Goal: Task Accomplishment & Management: Complete application form

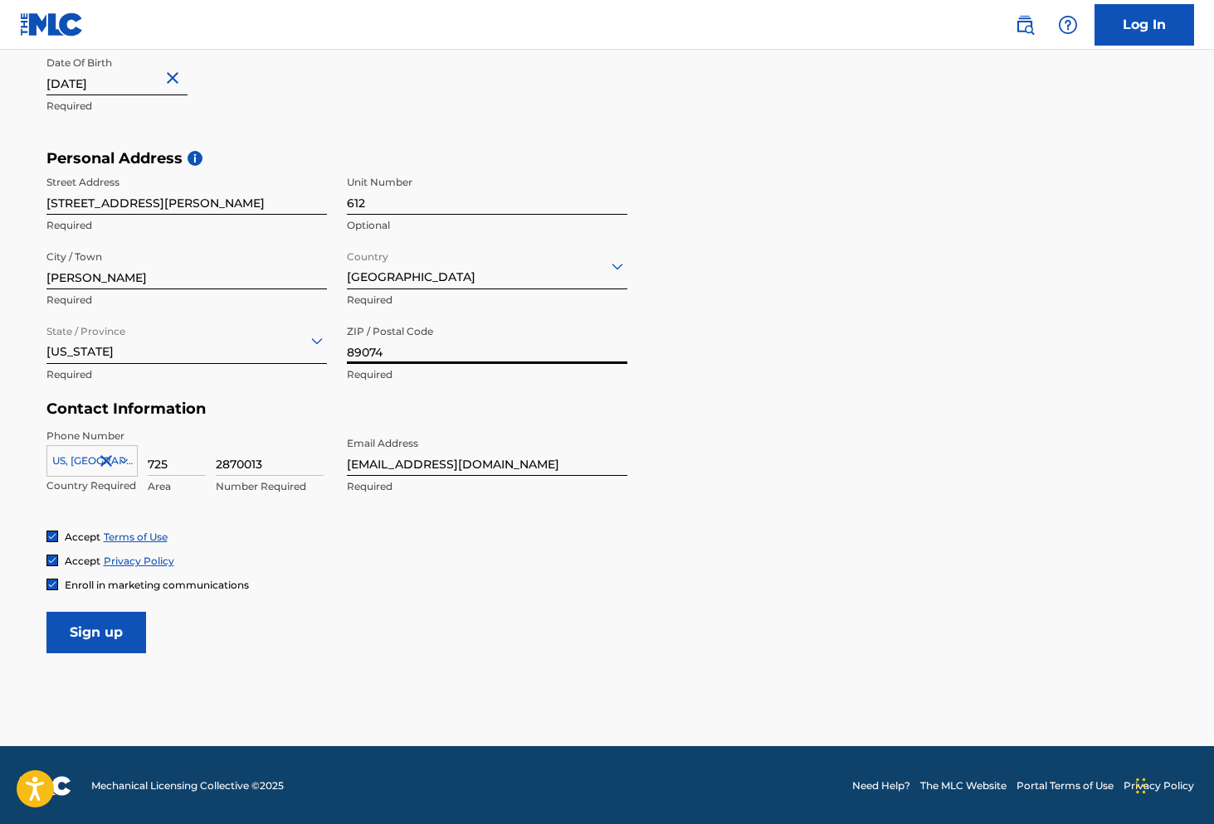
type input "89074"
click at [121, 626] on input "Sign up" at bounding box center [96, 632] width 100 height 41
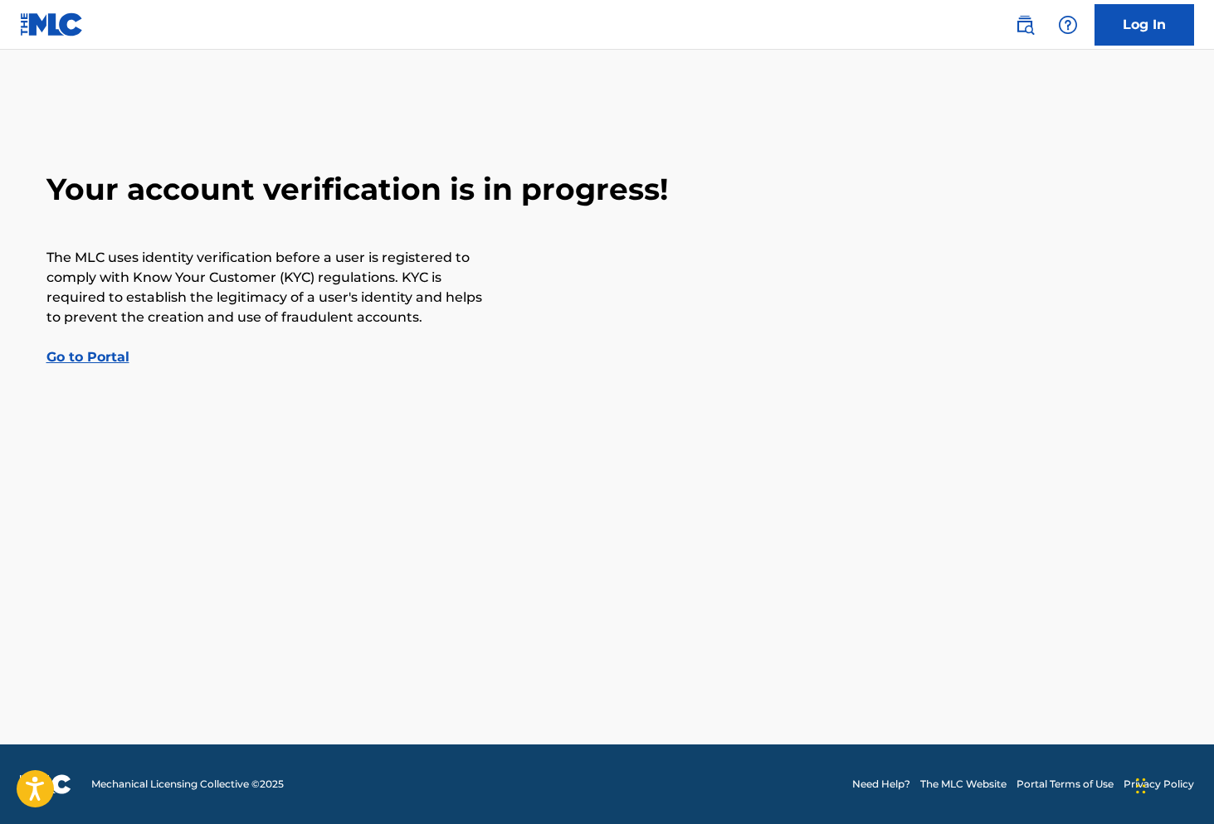
click at [95, 357] on link "Go to Portal" at bounding box center [87, 357] width 83 height 16
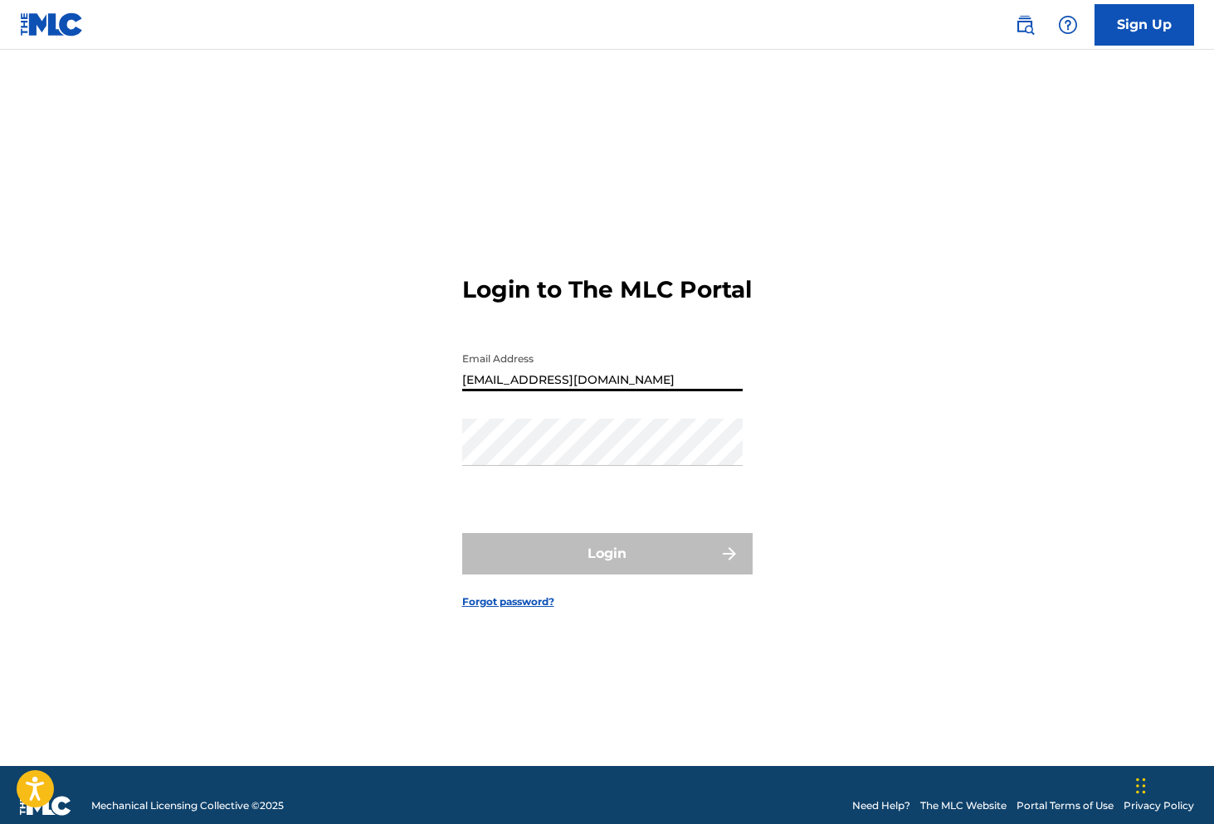
type input "[EMAIL_ADDRESS][DOMAIN_NAME]"
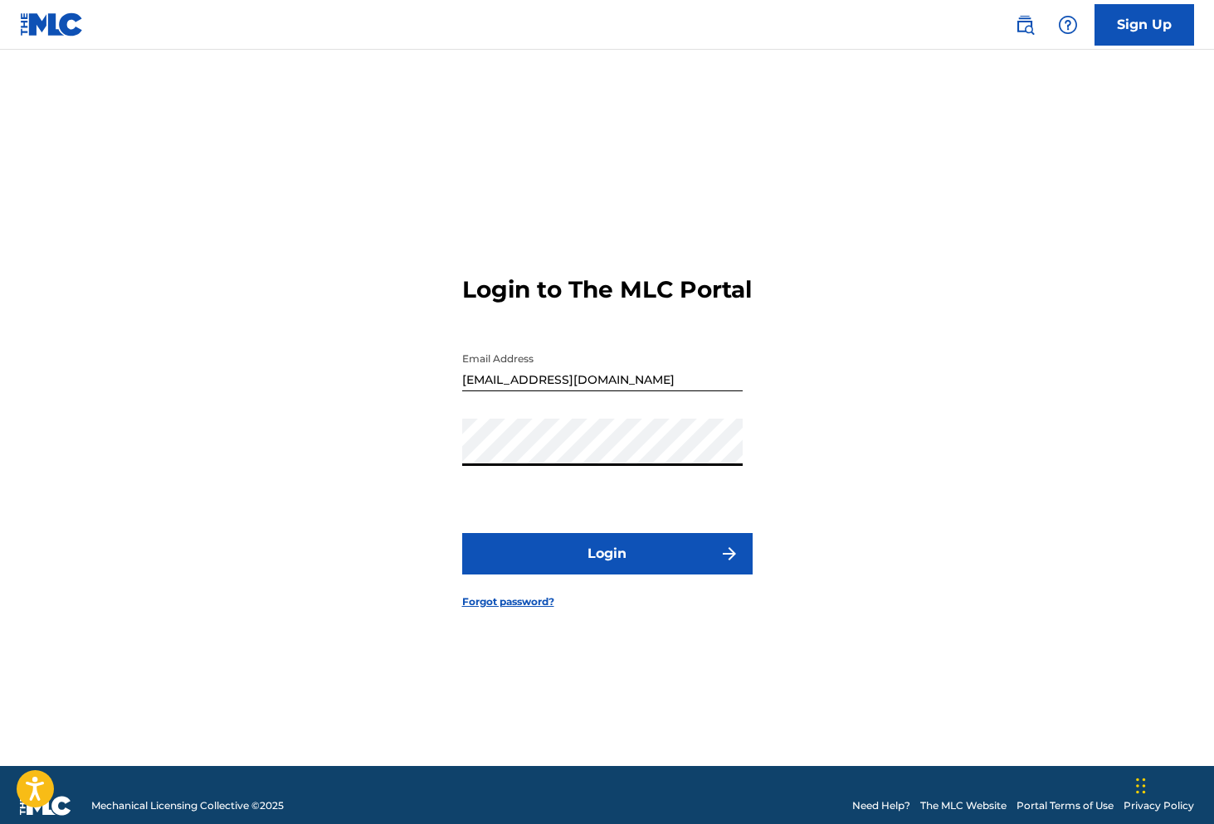
click at [606, 567] on button "Login" at bounding box center [607, 553] width 290 height 41
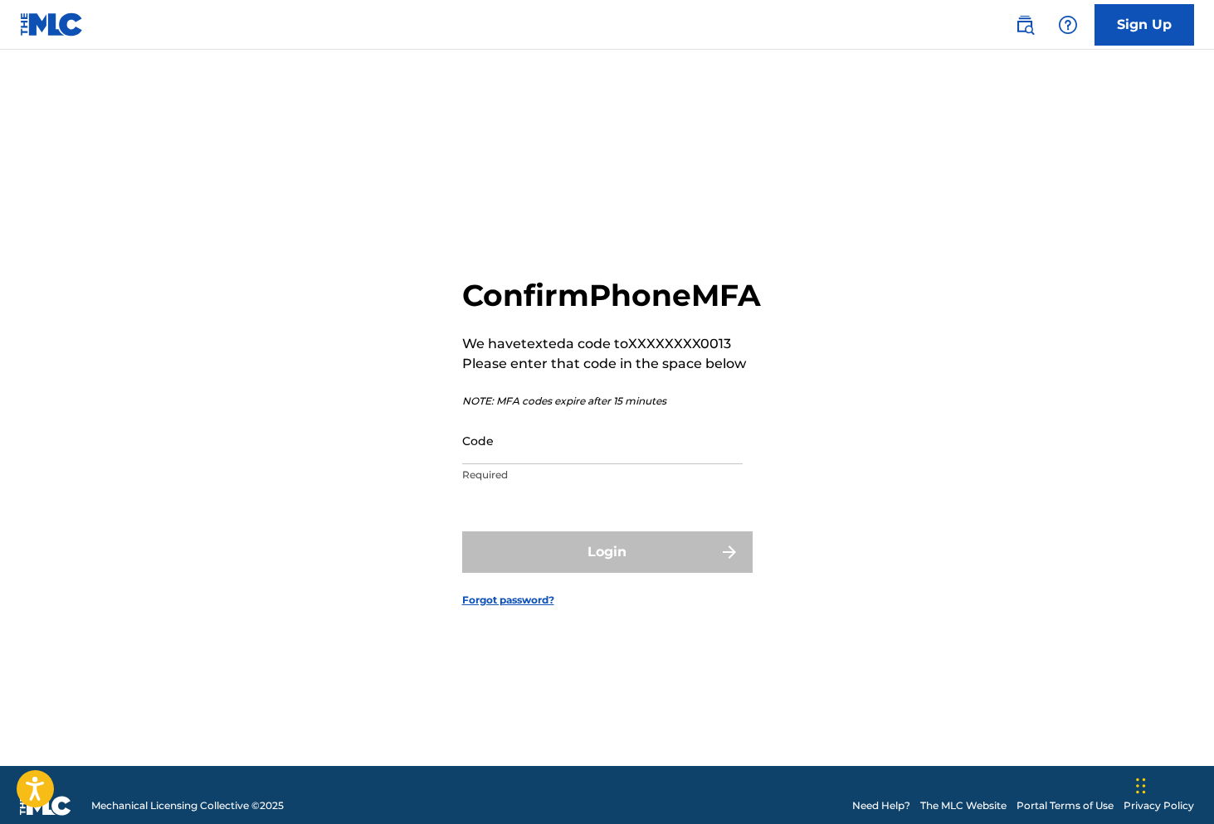
click at [533, 450] on input "Code" at bounding box center [602, 440] width 280 height 47
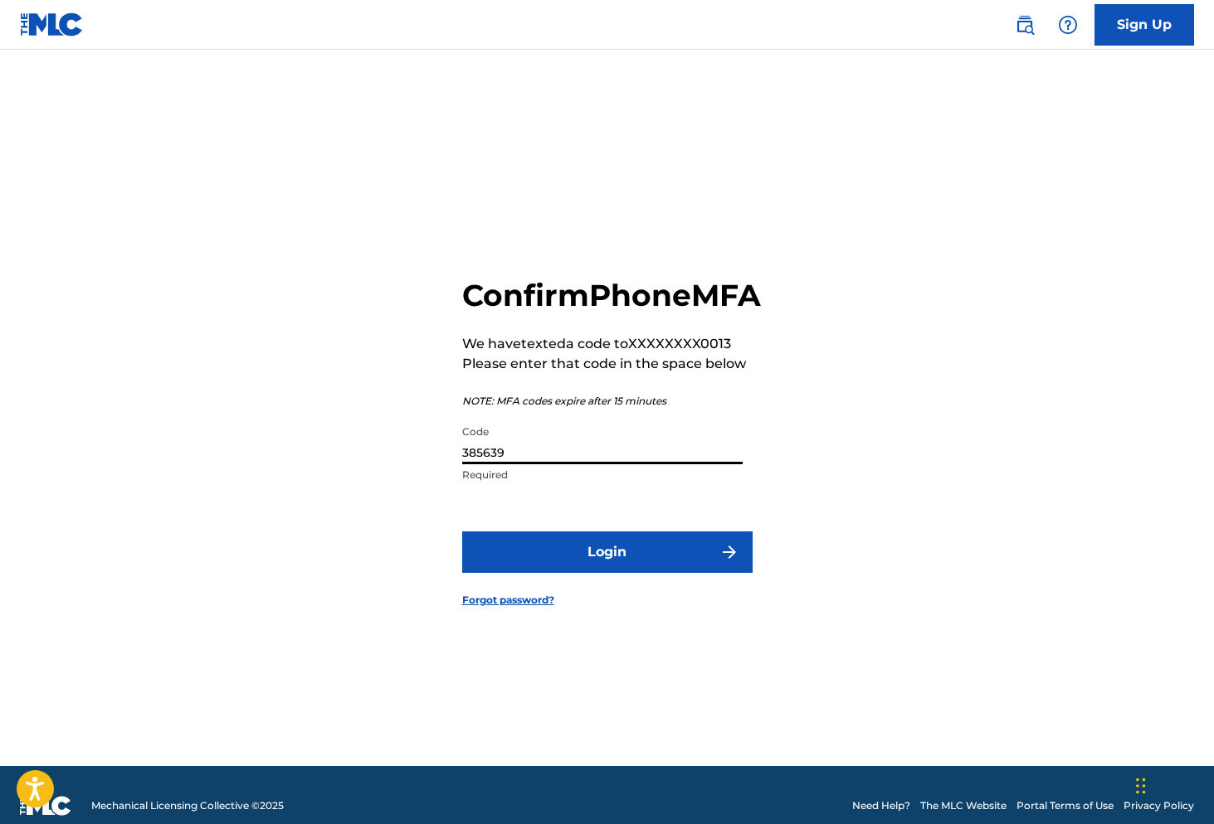
type input "385639"
click at [555, 573] on button "Login" at bounding box center [607, 552] width 290 height 41
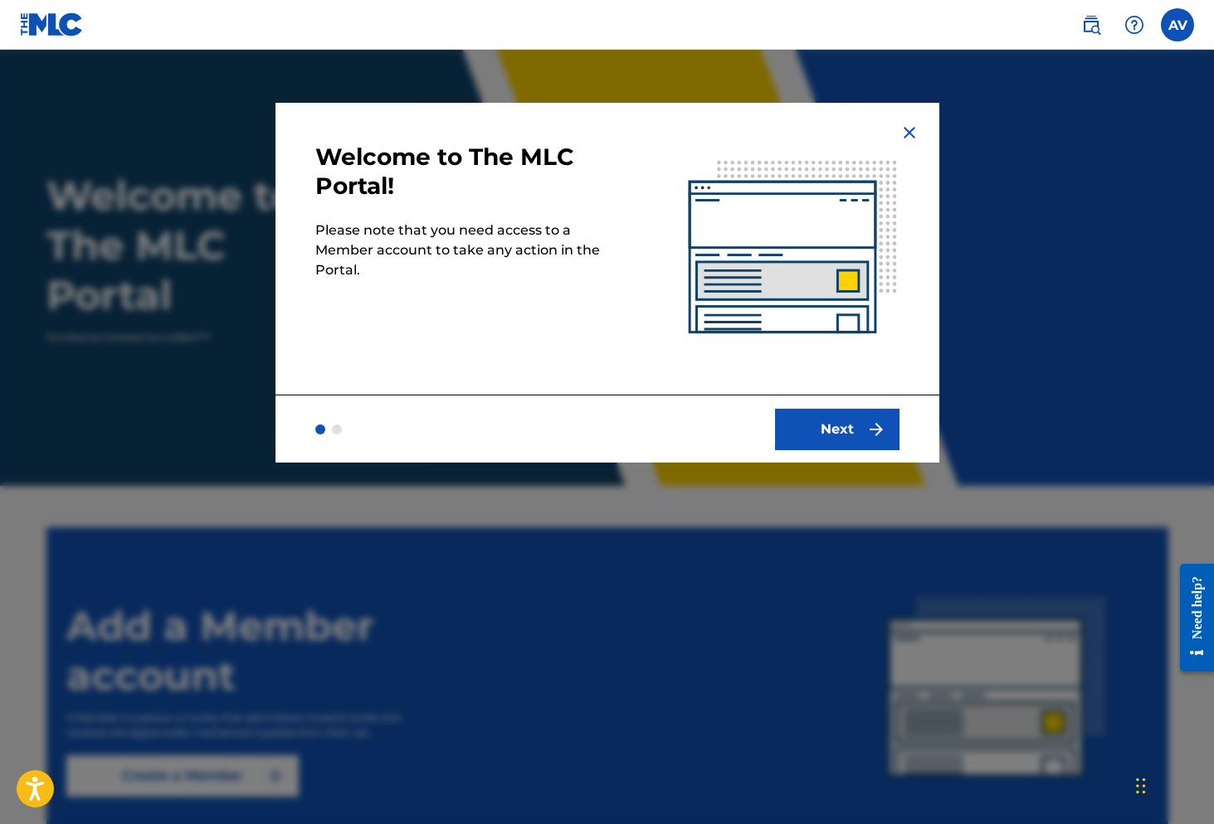
click at [804, 432] on button "Next" at bounding box center [837, 429] width 124 height 41
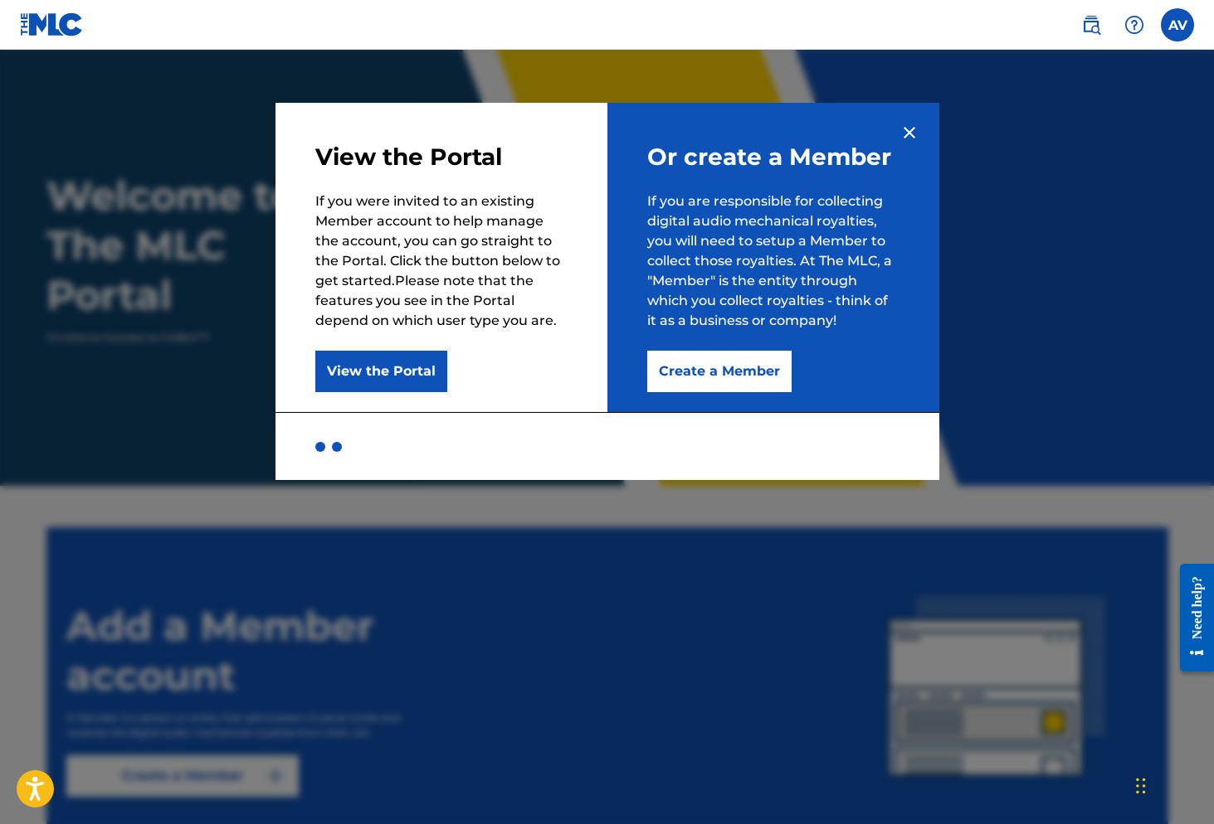
click at [747, 374] on button "Create a Member" at bounding box center [719, 371] width 144 height 41
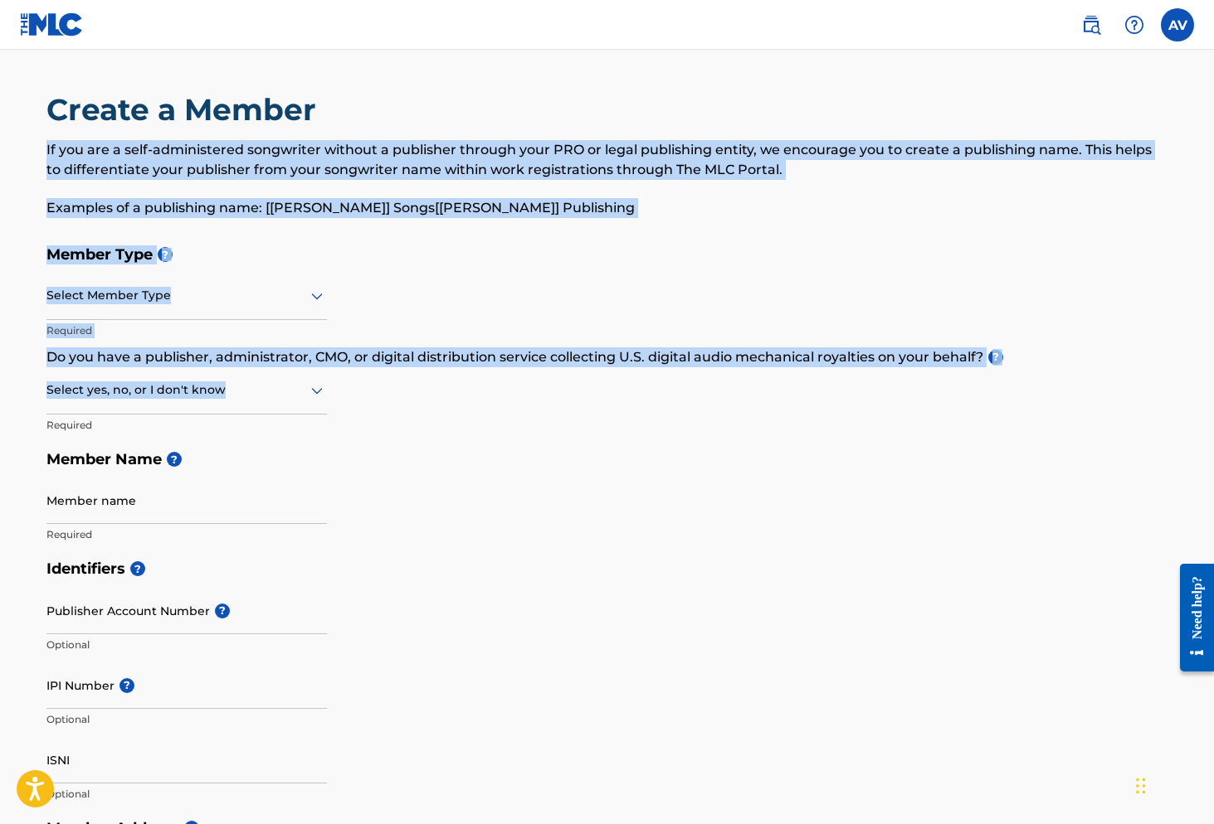
drag, startPoint x: 35, startPoint y: 146, endPoint x: 566, endPoint y: 412, distance: 593.9
click at [566, 412] on div "Create a Member If you are a self-administered songwriter without a publisher t…" at bounding box center [607, 753] width 1161 height 1324
click at [486, 396] on div "Member Type ? Select Member Type Required Do you have a publisher, administrato…" at bounding box center [606, 394] width 1121 height 314
drag, startPoint x: 44, startPoint y: 100, endPoint x: 421, endPoint y: 396, distance: 480.2
click at [421, 396] on div "Create a Member If you are a self-administered songwriter without a publisher t…" at bounding box center [607, 753] width 1161 height 1324
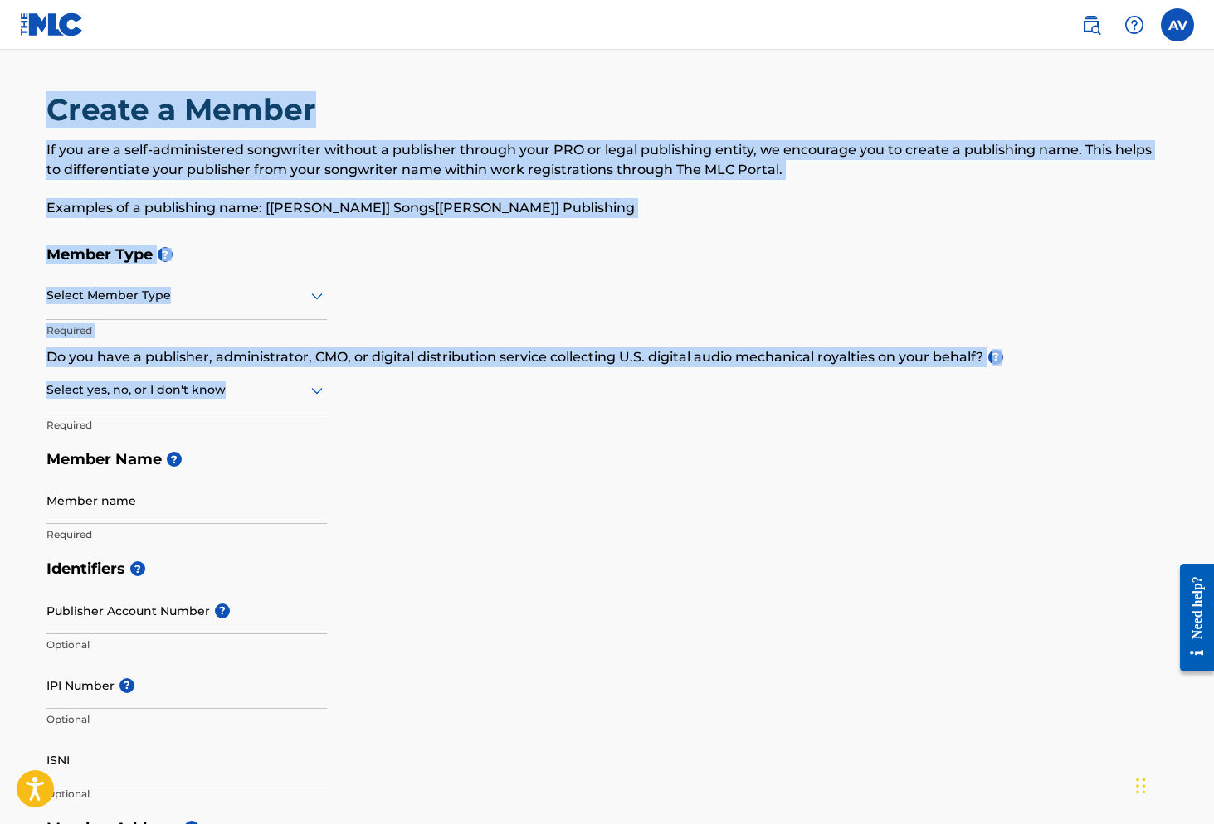
copy div "Create a Member If you are a self-administered songwriter without a publisher t…"
drag, startPoint x: 544, startPoint y: 416, endPoint x: 469, endPoint y: 410, distance: 75.7
click at [544, 416] on div "Member Type ? Select Member Type Required Do you have a publisher, administrato…" at bounding box center [606, 394] width 1121 height 314
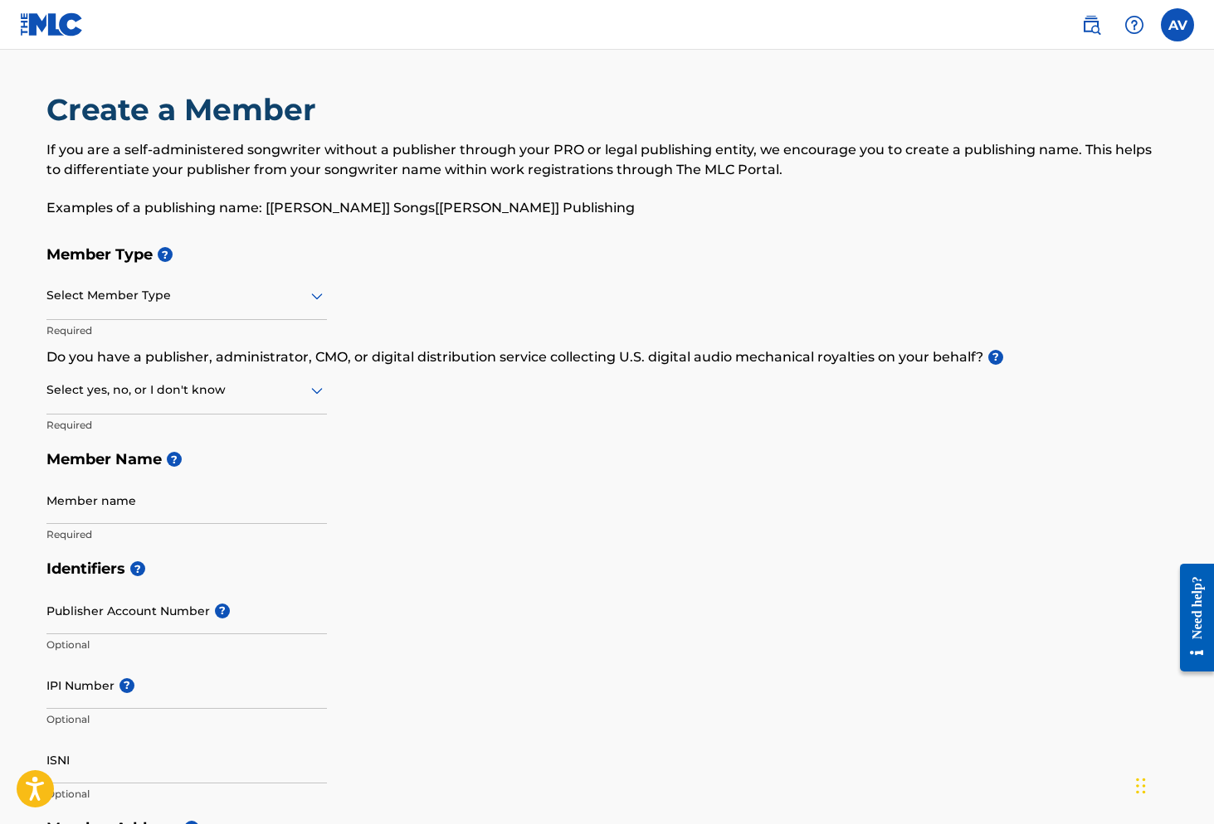
click at [272, 289] on div at bounding box center [186, 295] width 280 height 21
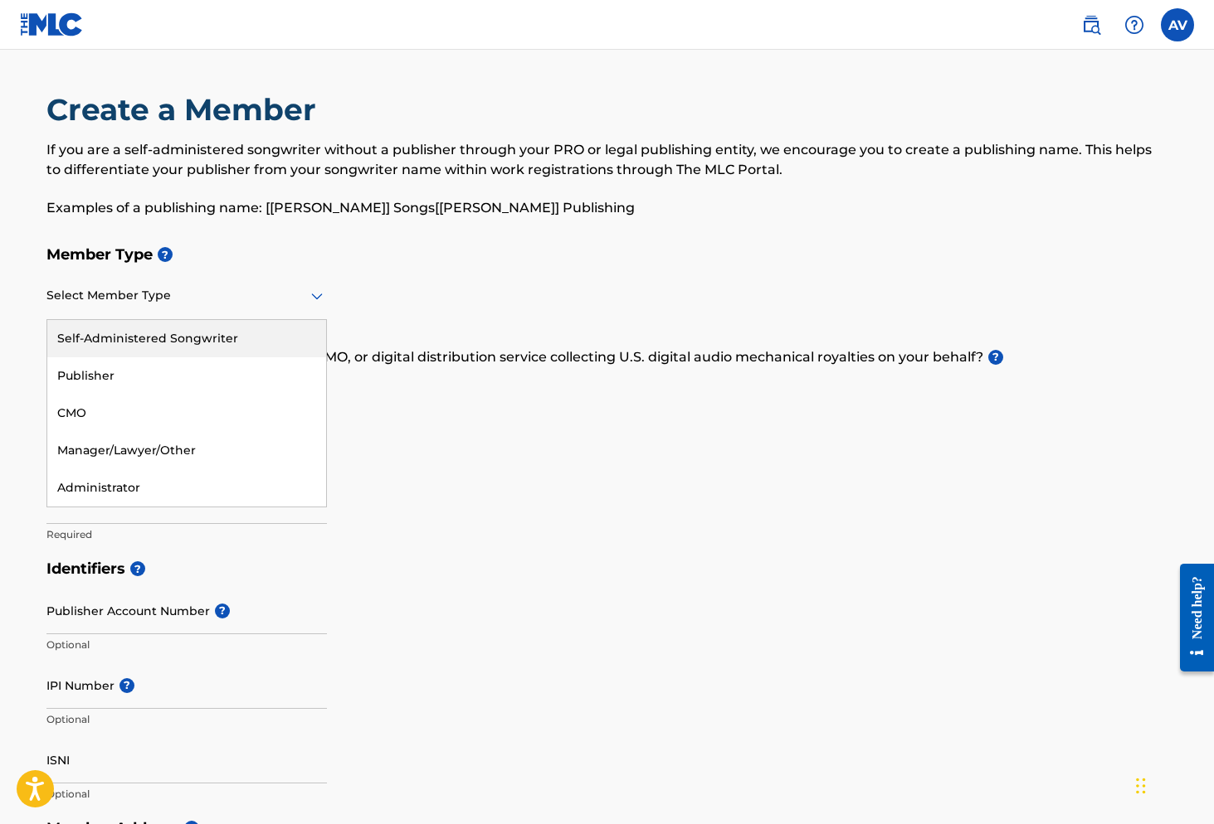
click at [377, 275] on div "Member Type ? Self-Administered Songwriter, 1 of 5. 5 results available. Use Up…" at bounding box center [606, 394] width 1121 height 314
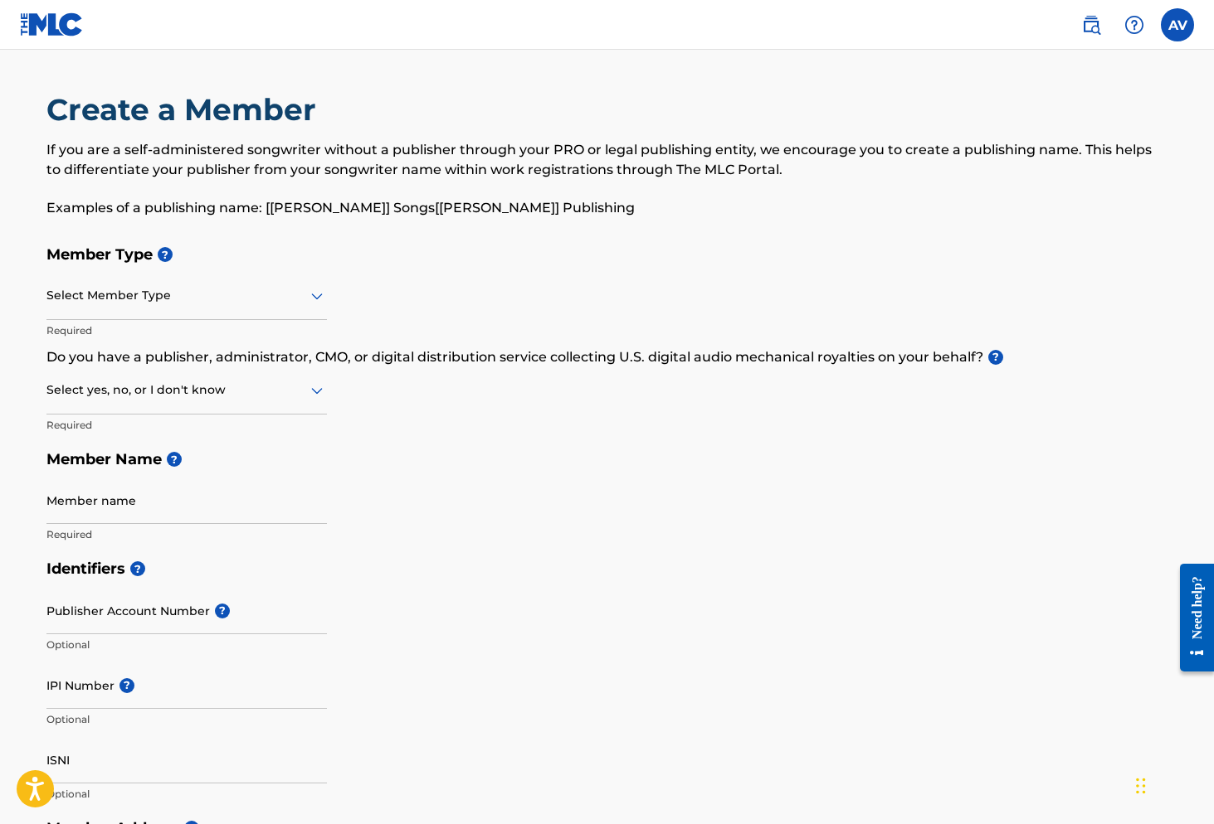
click at [296, 382] on div at bounding box center [186, 390] width 280 height 21
click at [399, 415] on div "Member Type ? Select Member Type Required Do you have a publisher, administrato…" at bounding box center [606, 394] width 1121 height 314
click at [216, 393] on div at bounding box center [186, 390] width 280 height 21
click at [218, 461] on div "No" at bounding box center [186, 470] width 279 height 37
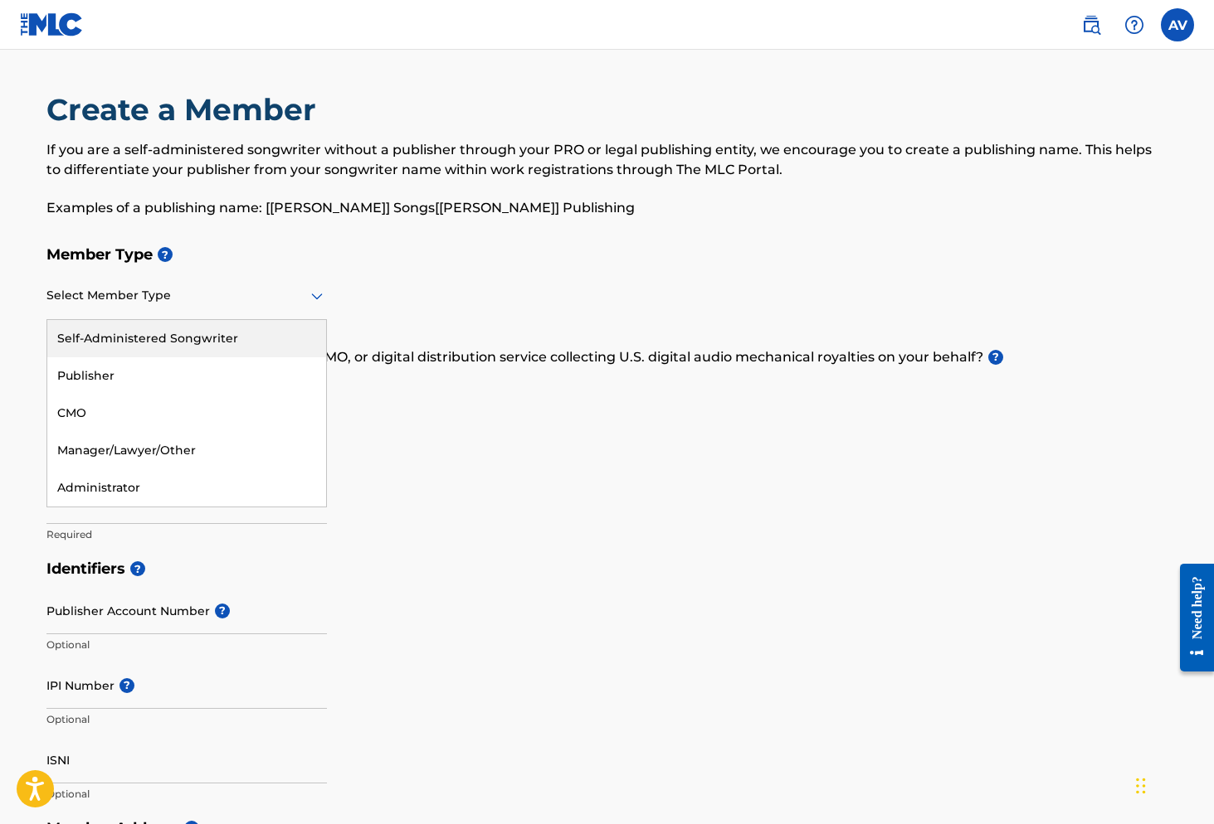
click at [200, 295] on div at bounding box center [186, 295] width 280 height 21
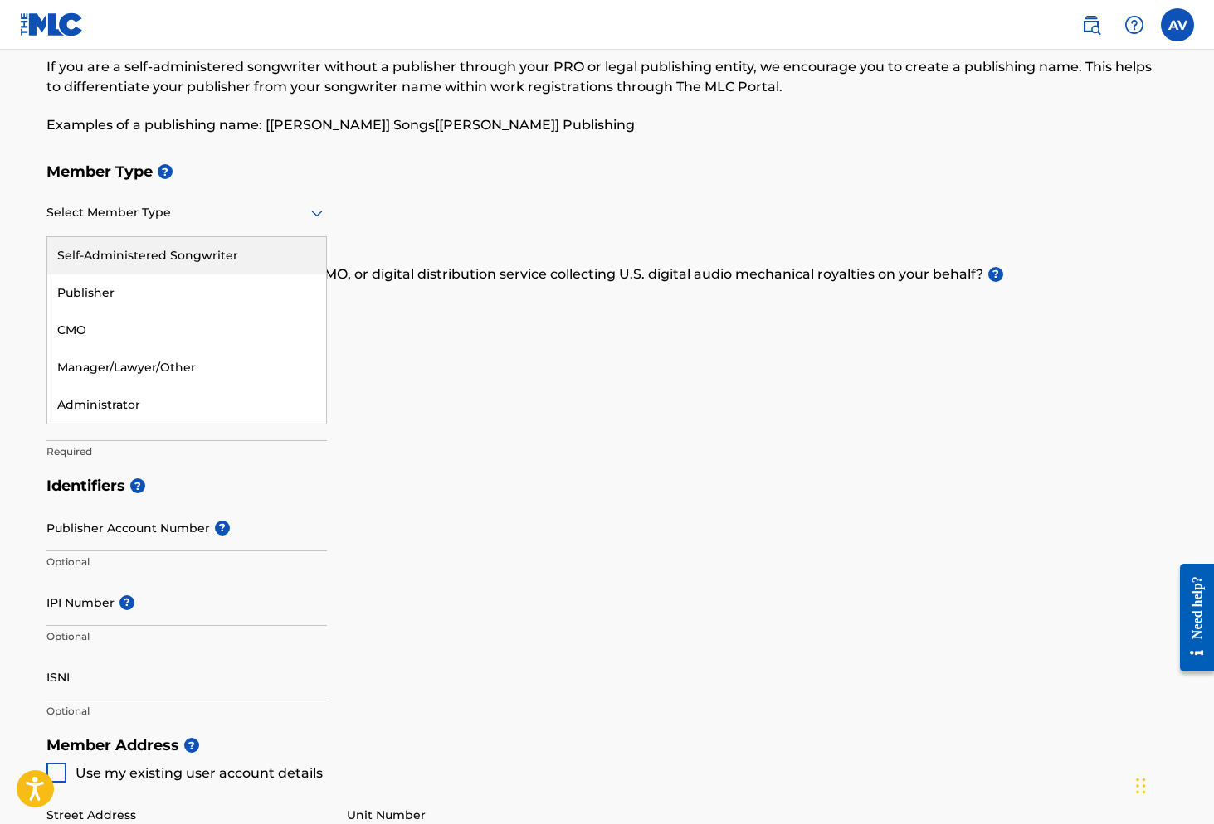
scroll to position [85, 0]
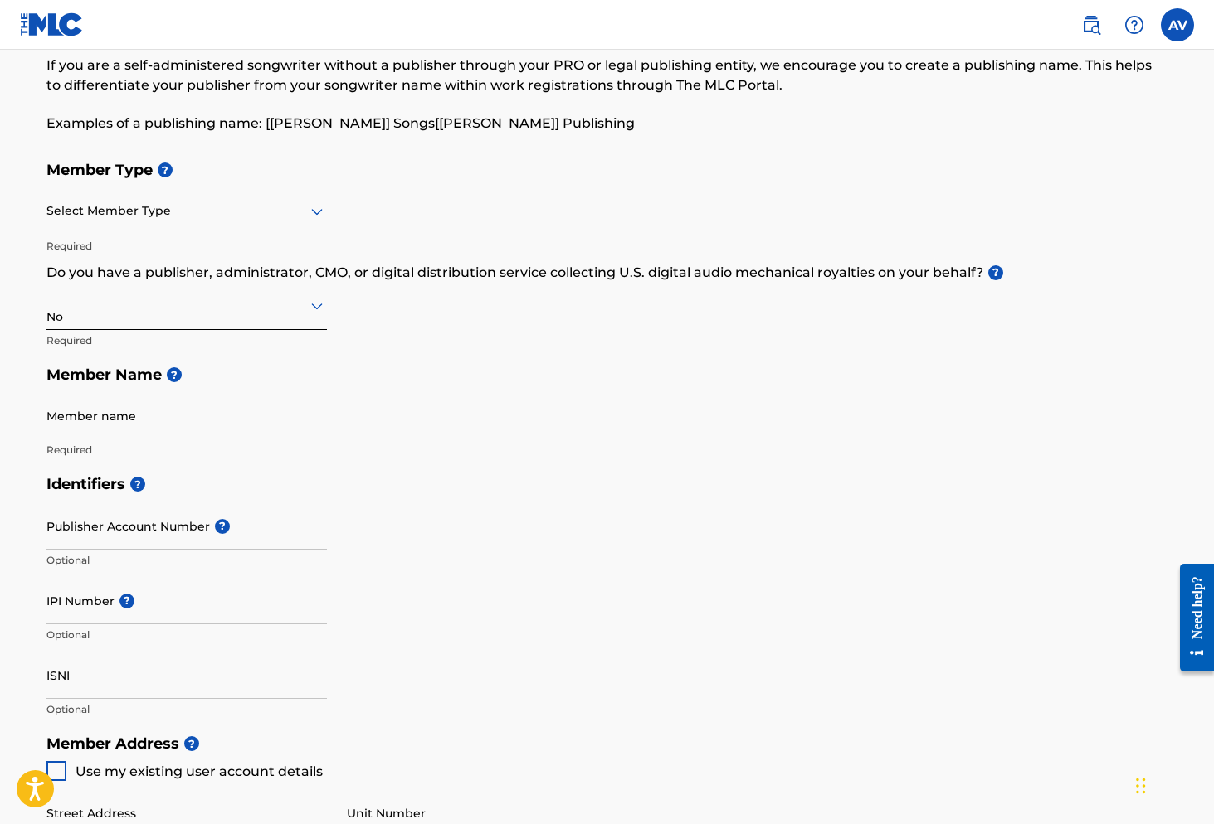
click at [445, 562] on div "Identifiers ? Publisher Account Number ? Optional IPI Number ? Optional ISNI Op…" at bounding box center [606, 597] width 1121 height 260
click at [282, 533] on input "Publisher Account Number ?" at bounding box center [186, 526] width 280 height 47
click at [507, 495] on h5 "Identifiers ?" at bounding box center [606, 485] width 1121 height 36
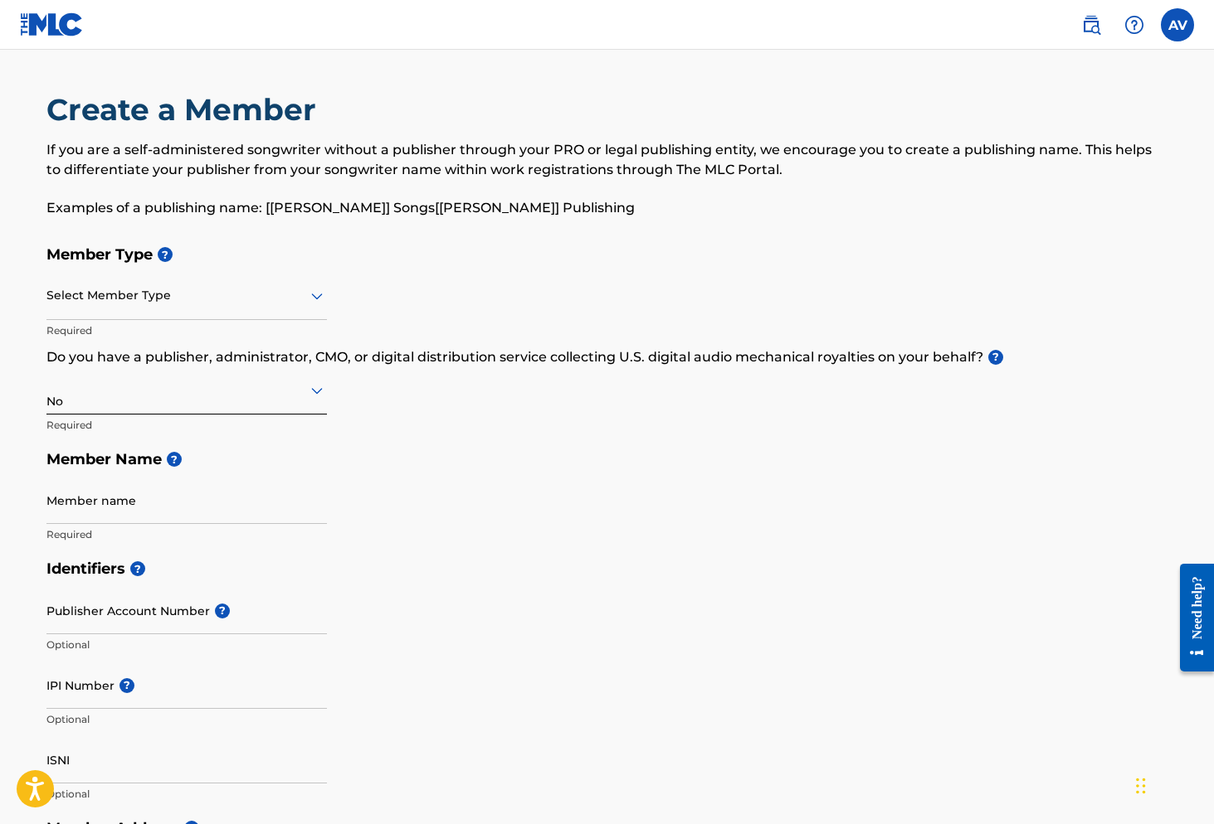
scroll to position [0, 0]
click at [245, 291] on div at bounding box center [186, 295] width 280 height 21
drag, startPoint x: 35, startPoint y: 247, endPoint x: 100, endPoint y: 302, distance: 84.8
click at [89, 309] on div "Create a Member If you are a self-administered songwriter without a publisher t…" at bounding box center [607, 753] width 1161 height 1324
drag, startPoint x: 265, startPoint y: 295, endPoint x: 244, endPoint y: 298, distance: 21.7
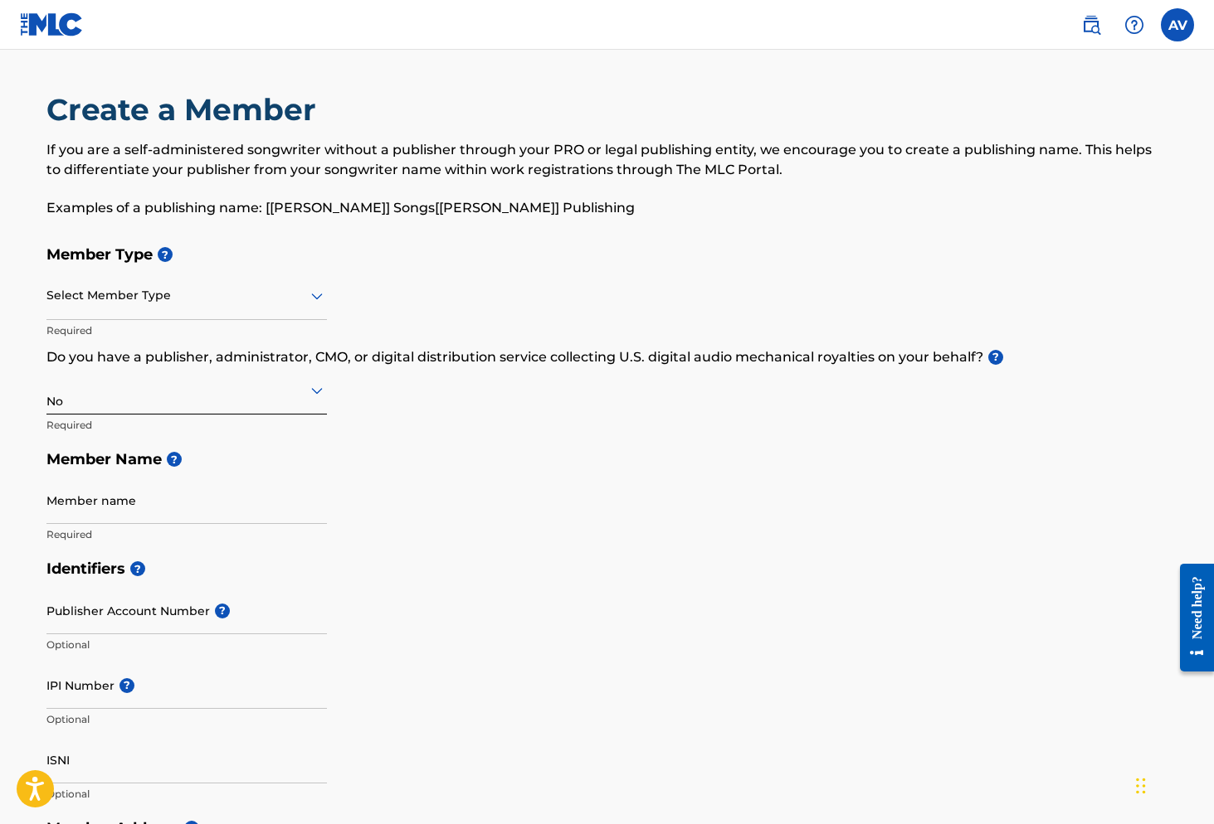
click at [265, 295] on div at bounding box center [186, 295] width 280 height 21
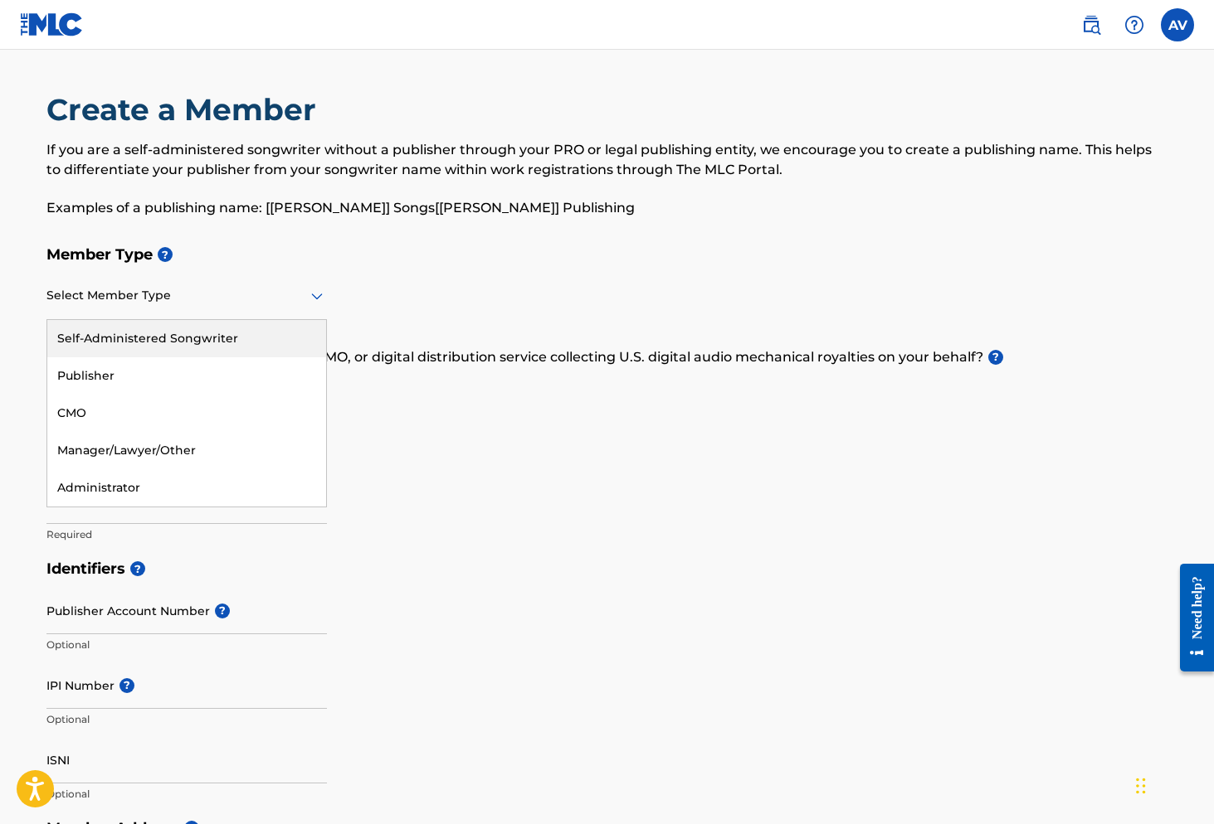
drag, startPoint x: 84, startPoint y: 347, endPoint x: 79, endPoint y: 327, distance: 20.5
click at [105, 301] on div "Self-Administered Songwriter, 1 of 5. 5 results available. Use Up and Down to c…" at bounding box center [186, 296] width 280 height 47
click at [61, 338] on div "Self-Administered Songwriter" at bounding box center [186, 338] width 279 height 37
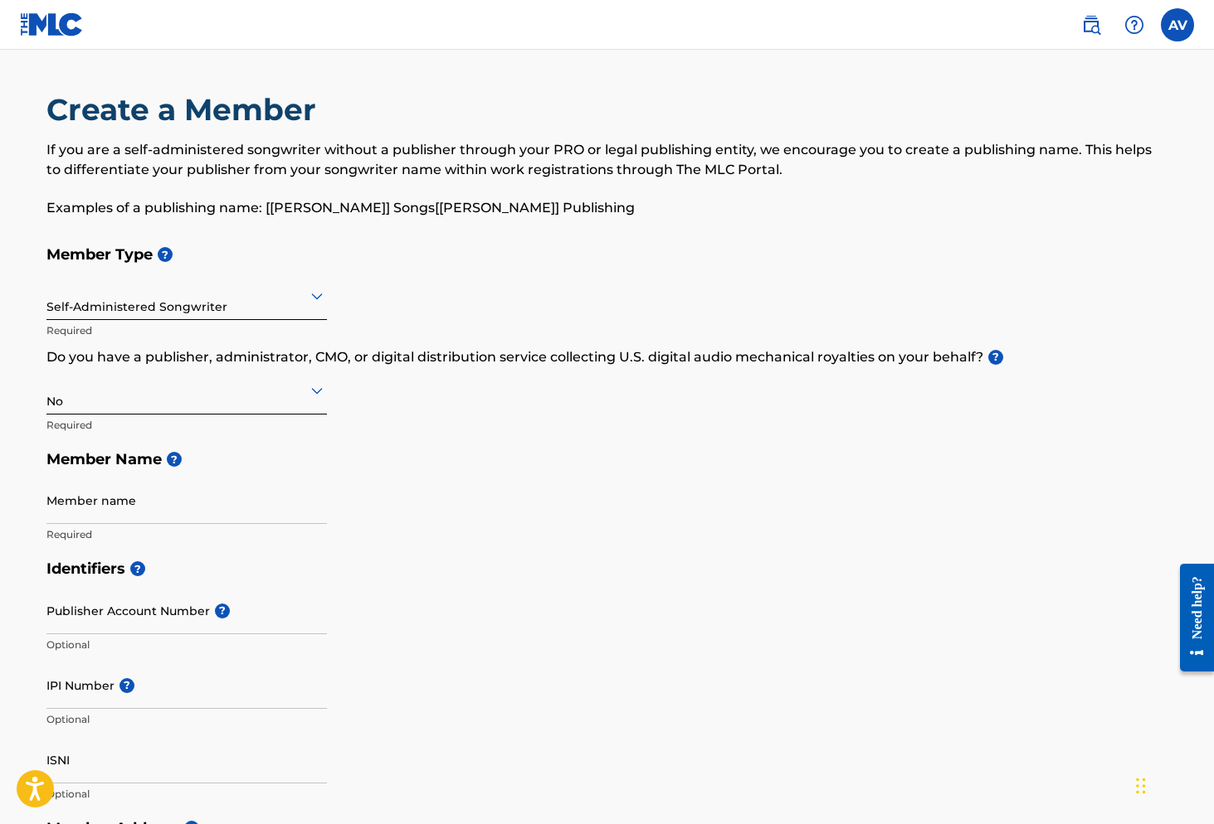
click at [68, 318] on div "Self-Administered Songwriter" at bounding box center [186, 296] width 280 height 47
click at [98, 309] on div "Self-Administered Songwriter" at bounding box center [186, 295] width 280 height 41
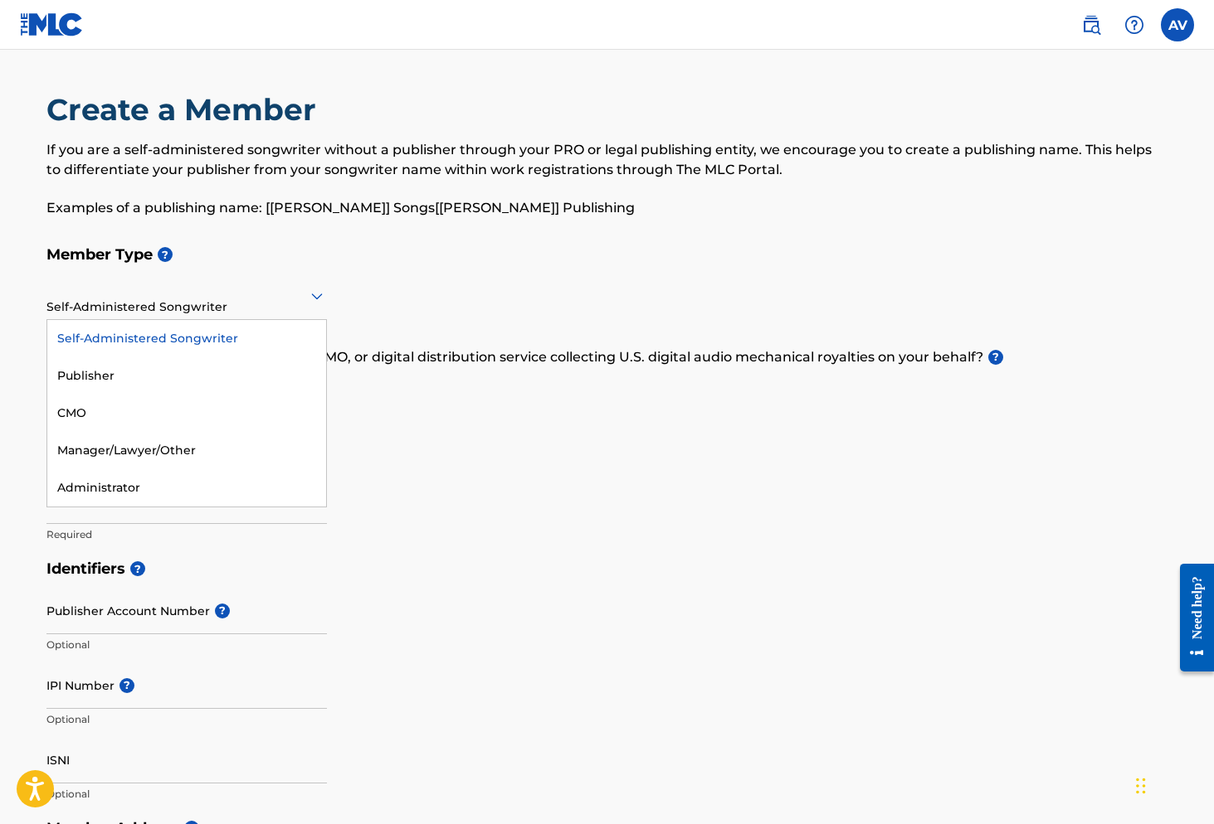
click at [256, 284] on div "Self-Administered Songwriter" at bounding box center [186, 295] width 280 height 41
click at [252, 294] on div at bounding box center [186, 295] width 280 height 21
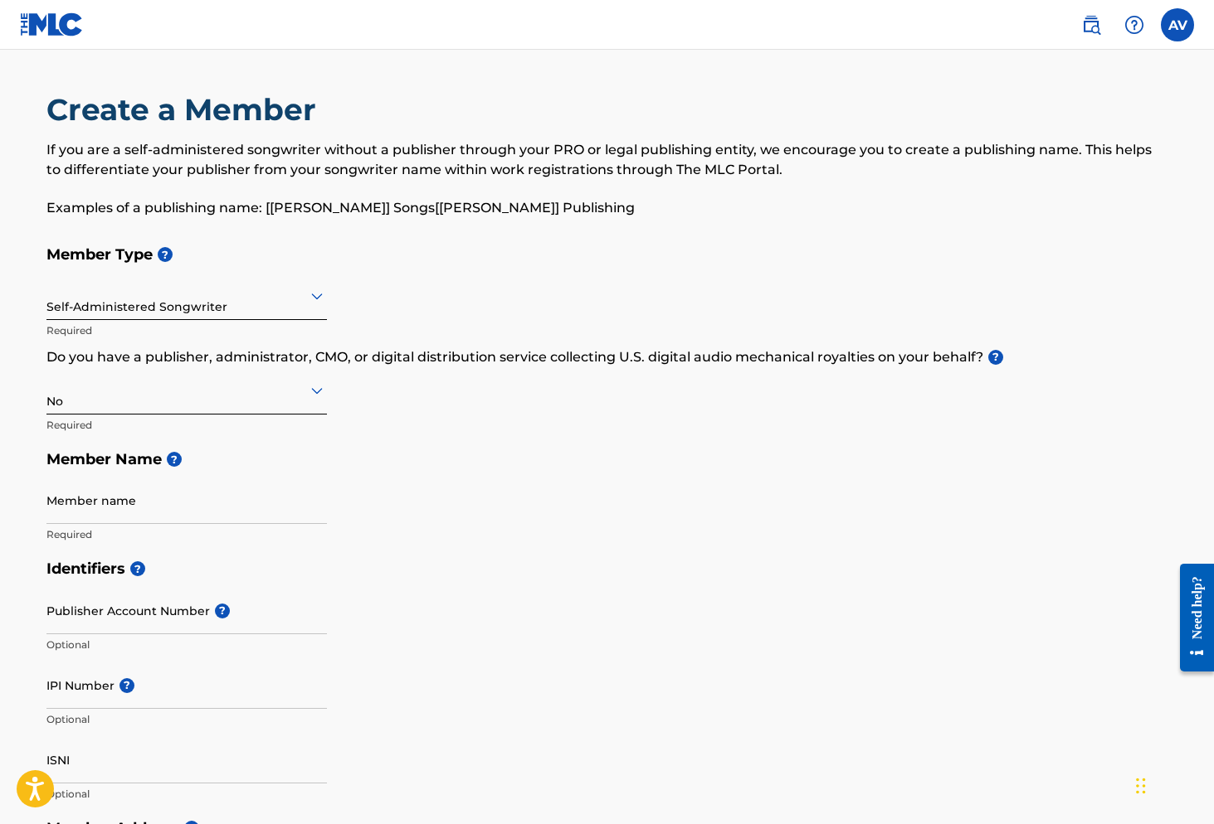
click at [387, 485] on div "Member Type ? Self-Administered Songwriter Required Do you have a publisher, ad…" at bounding box center [606, 394] width 1121 height 314
click at [164, 295] on div at bounding box center [186, 295] width 280 height 21
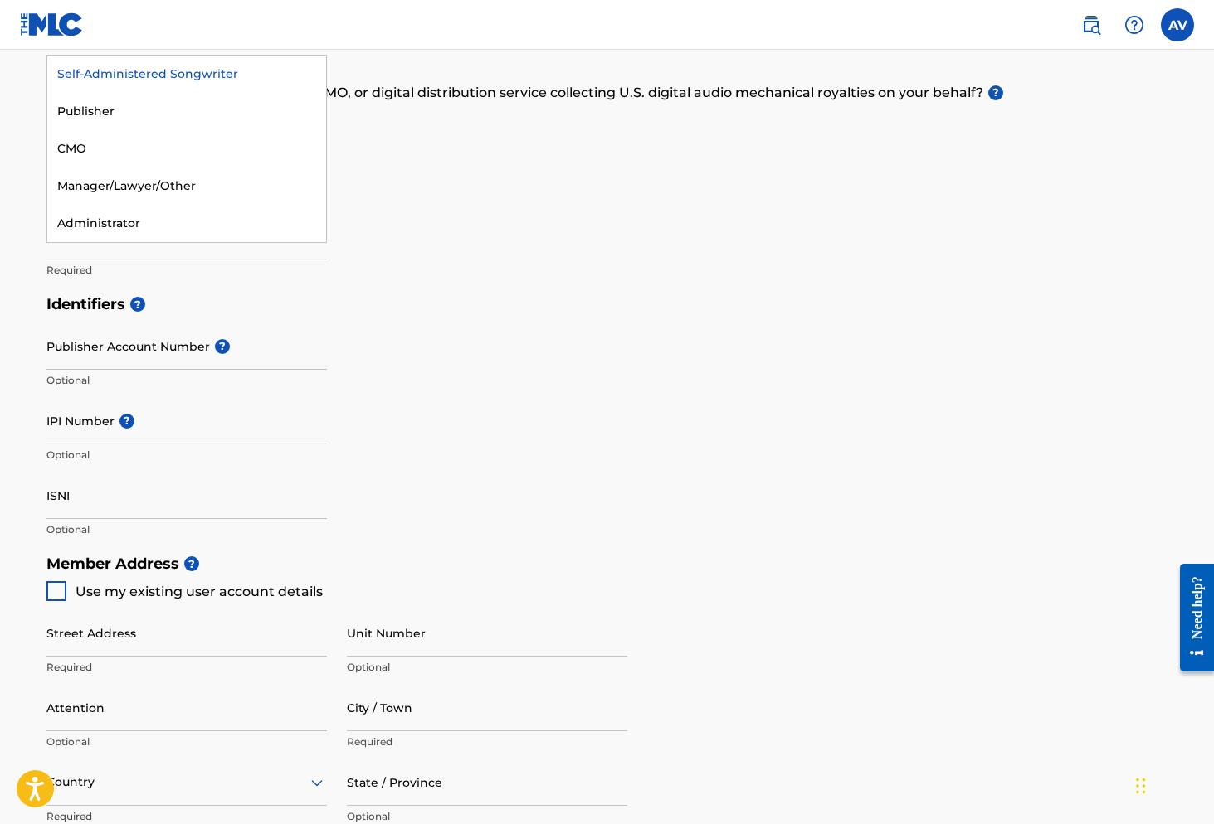
click at [579, 484] on div "Identifiers ? Publisher Account Number ? Optional IPI Number ? Optional ISNI Op…" at bounding box center [606, 417] width 1121 height 260
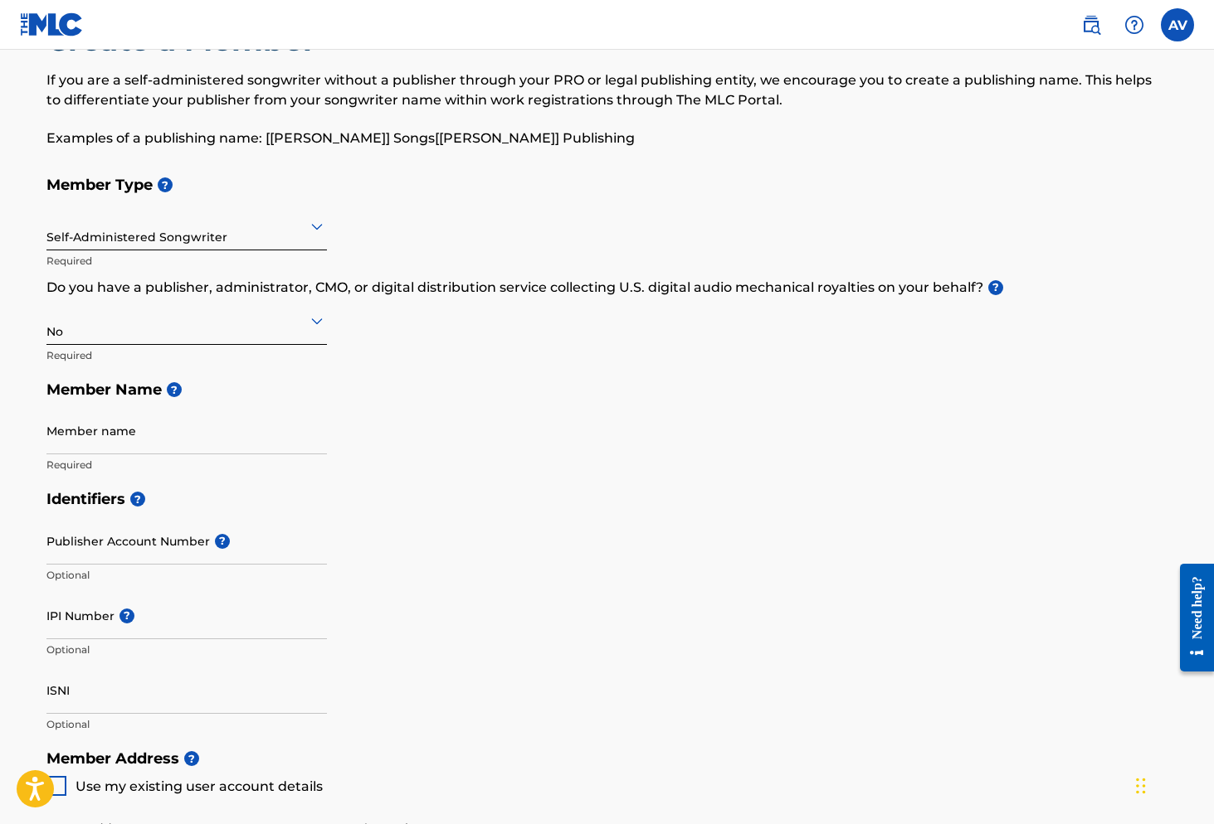
scroll to position [97, 0]
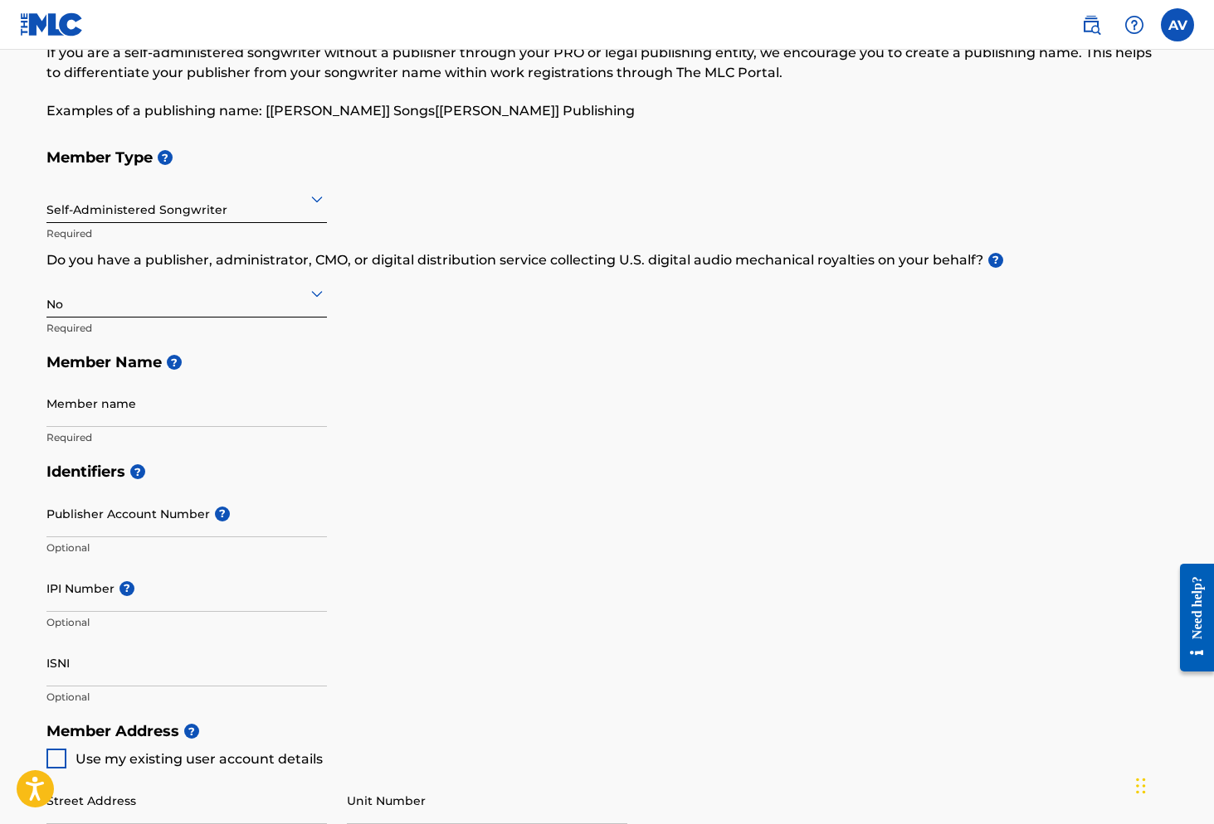
click at [313, 188] on div at bounding box center [186, 198] width 280 height 21
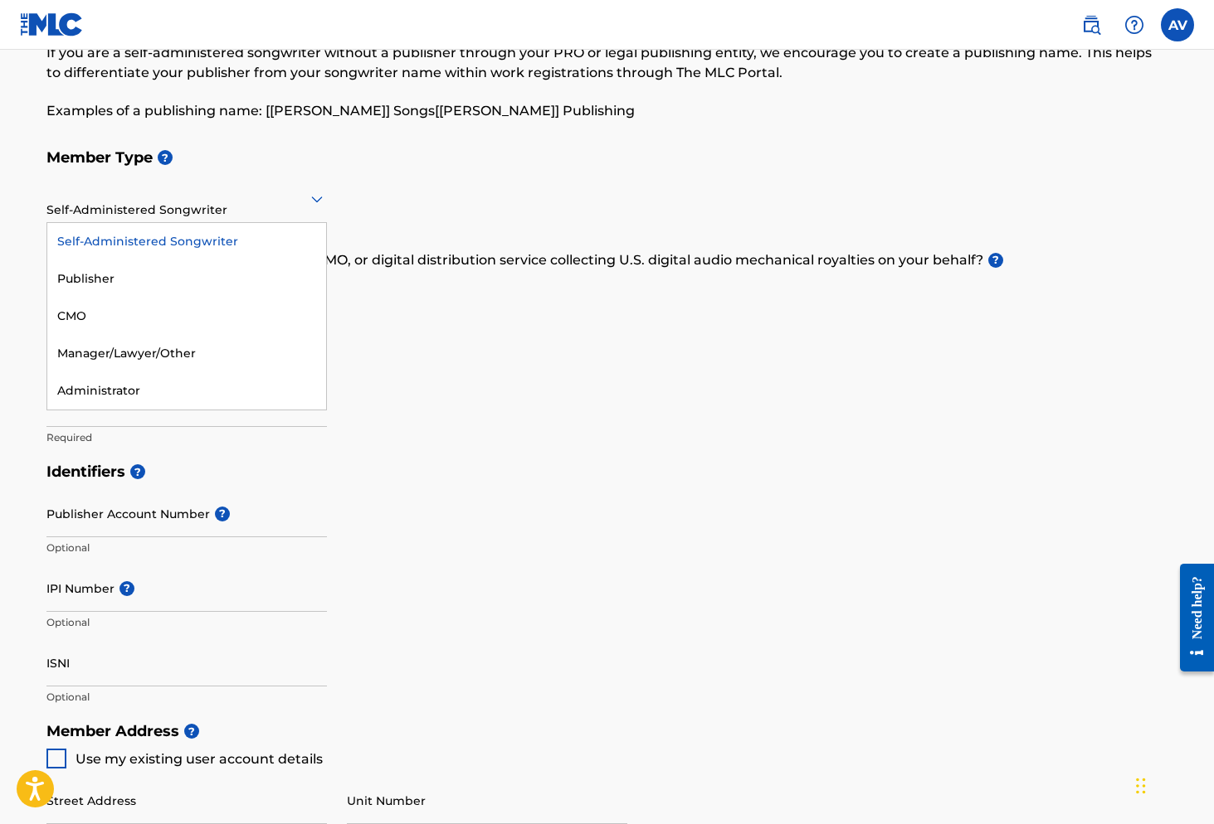
click at [250, 245] on div "Self-Administered Songwriter" at bounding box center [186, 241] width 279 height 37
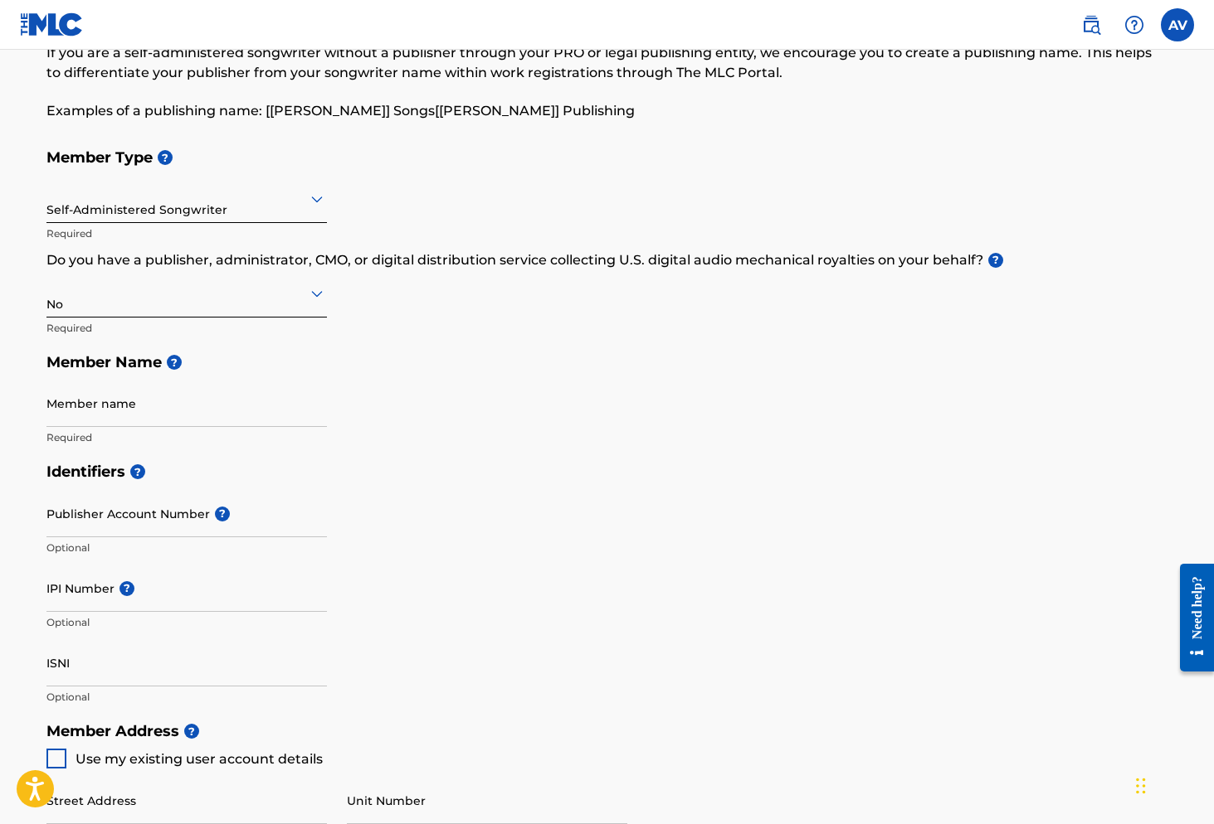
click at [260, 216] on div "Self-Administered Songwriter" at bounding box center [186, 198] width 280 height 41
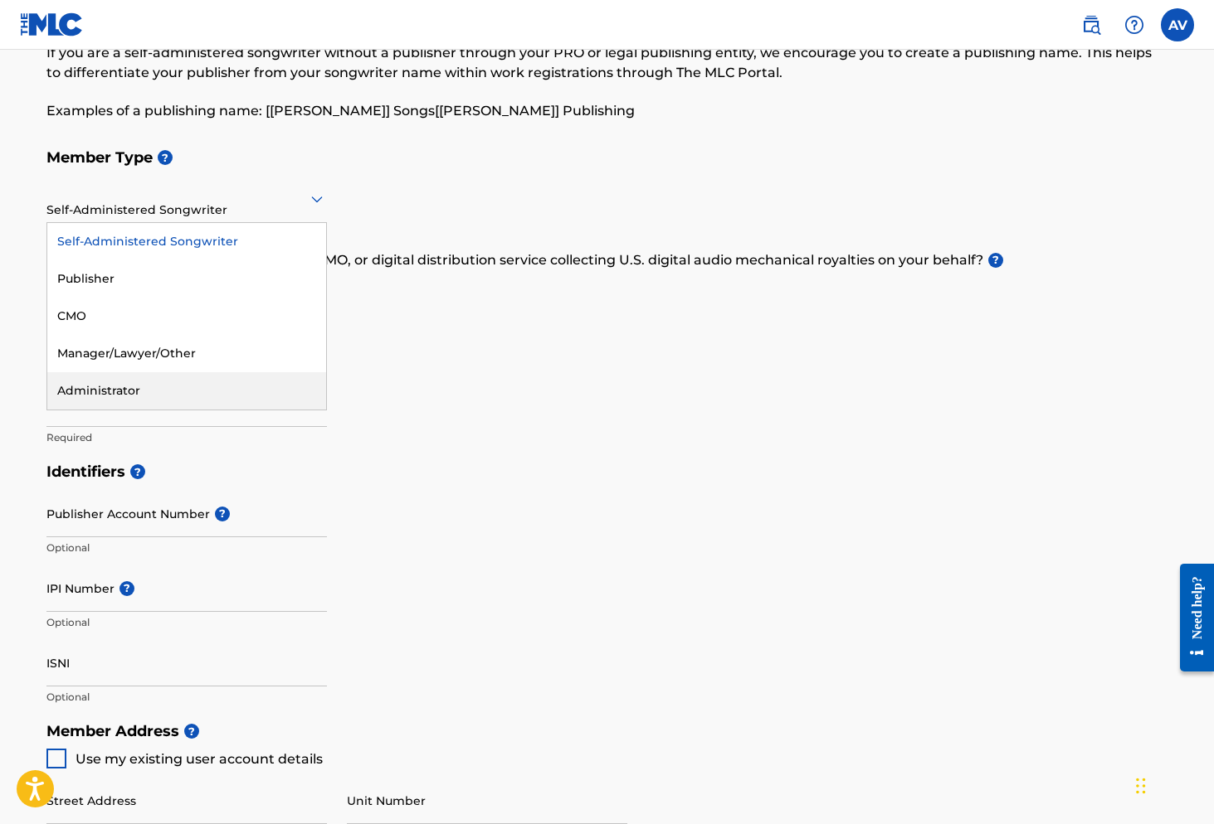
click at [378, 391] on div "Member Type ? option Self-Administered Songwriter, selected. Administrator, 5 o…" at bounding box center [606, 297] width 1121 height 314
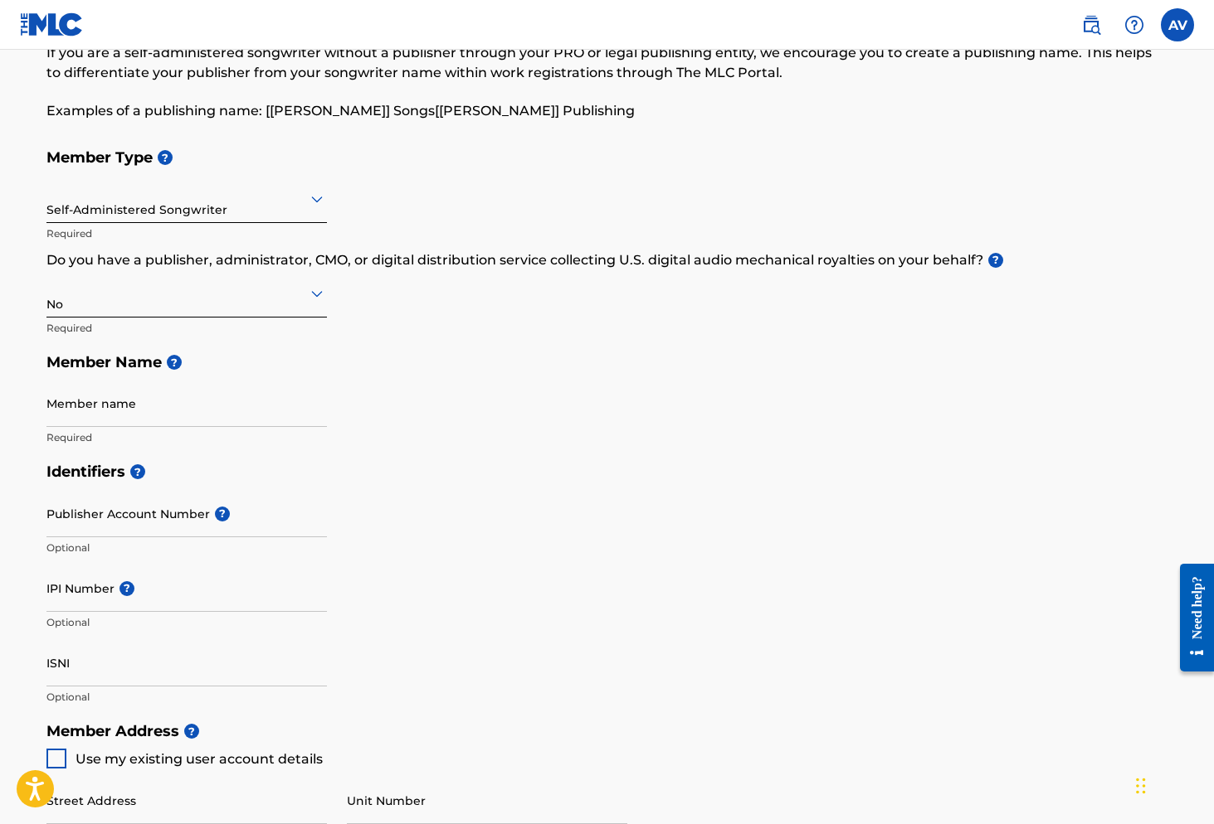
click at [255, 305] on div "No" at bounding box center [186, 293] width 280 height 41
click at [536, 323] on div "Member Type ? Self-Administered Songwriter Required Do you have a publisher, ad…" at bounding box center [606, 297] width 1121 height 314
click at [254, 411] on input "Member name" at bounding box center [186, 403] width 280 height 47
type input "RT Publishing"
